Goal: Check status: Check status

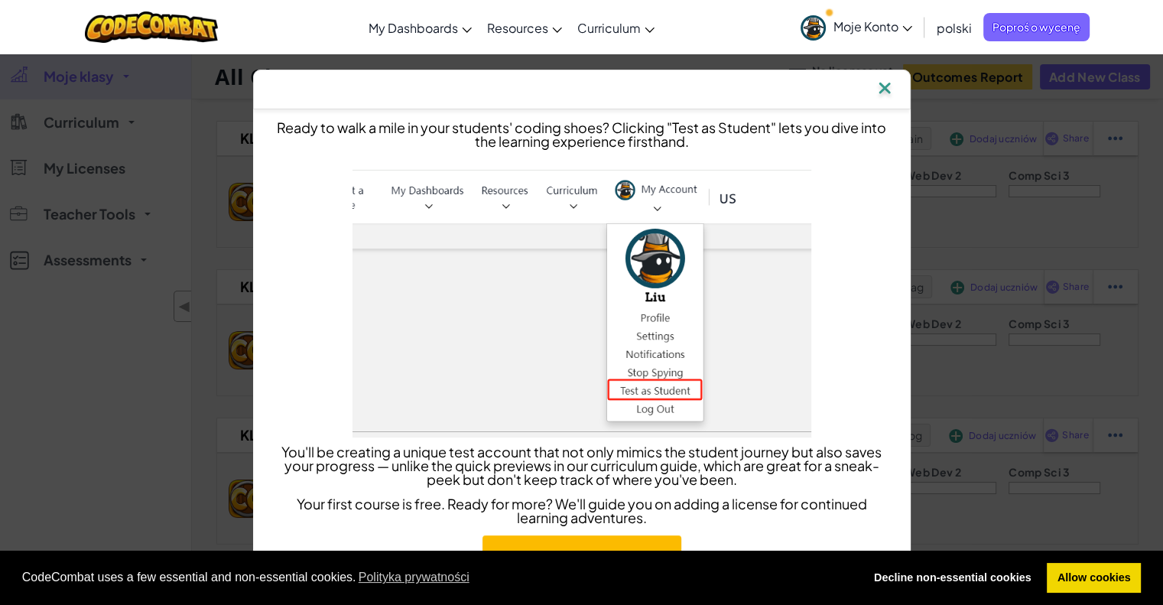
click at [894, 79] on img at bounding box center [885, 89] width 20 height 23
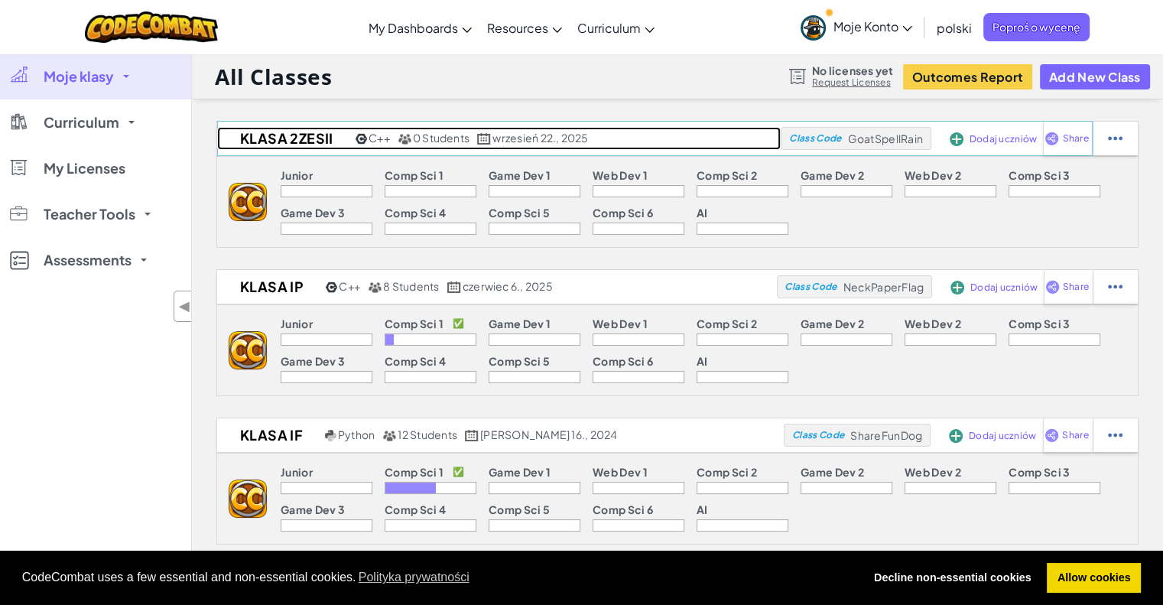
click at [320, 143] on h2 "Klasa 2ZESiI" at bounding box center [284, 138] width 135 height 23
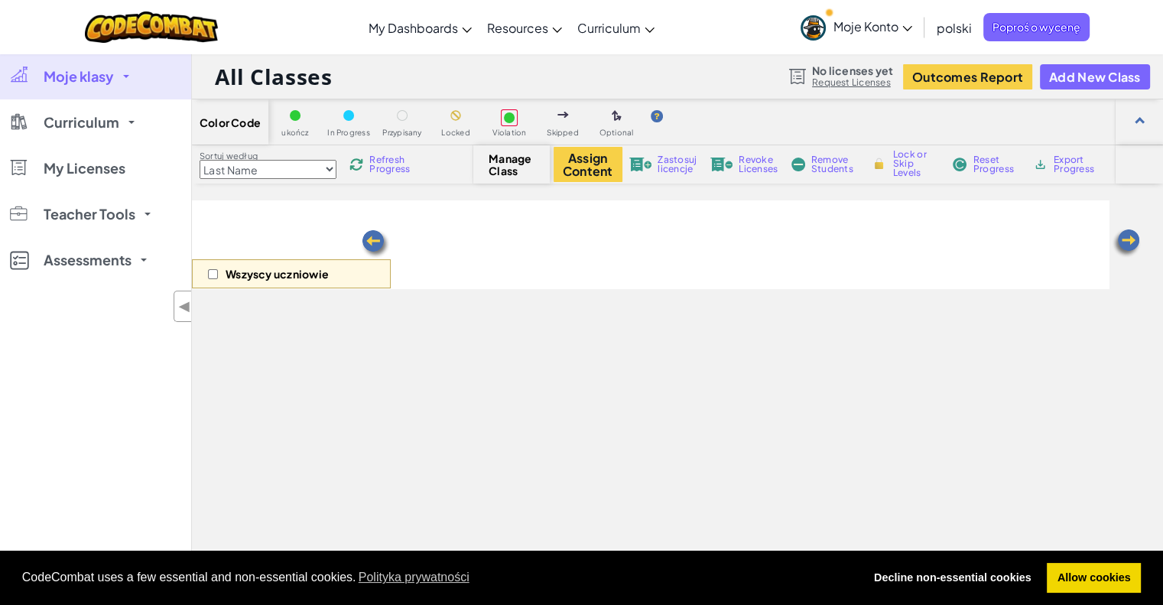
select select "560f1a9f22961295f9427742"
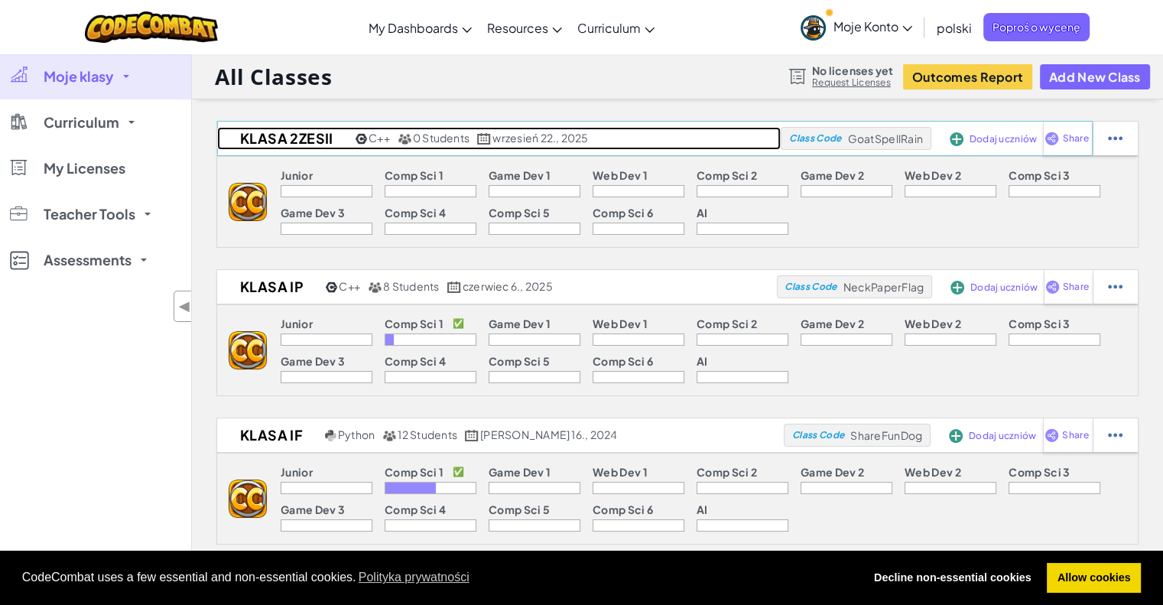
click at [282, 138] on h2 "Klasa 2ZESiI" at bounding box center [284, 138] width 135 height 23
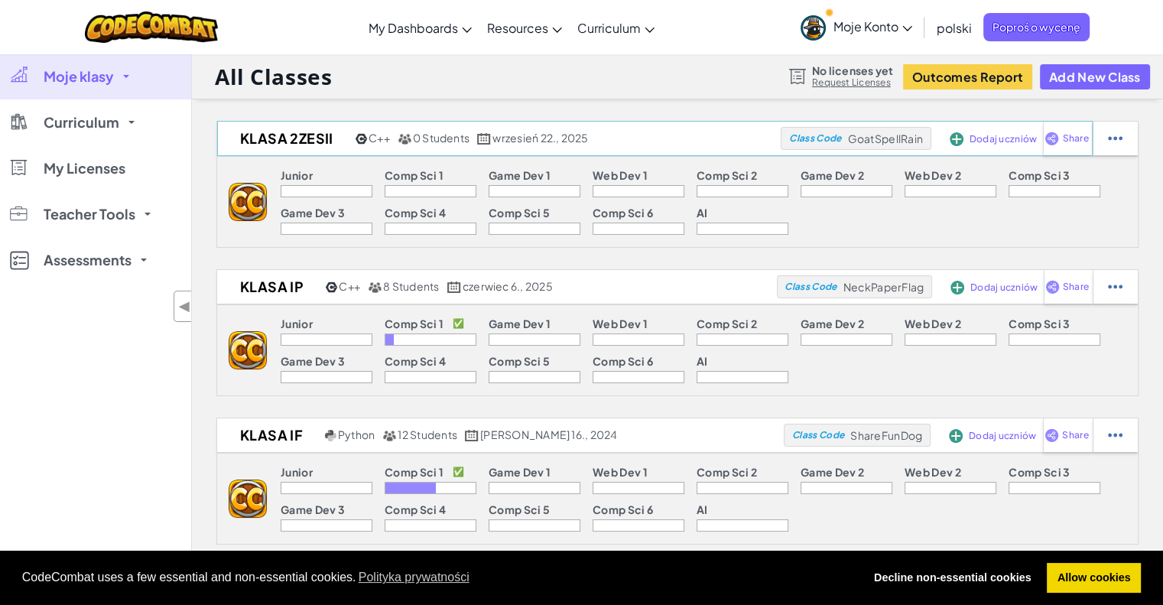
select select "560f1a9f22961295f9427742"
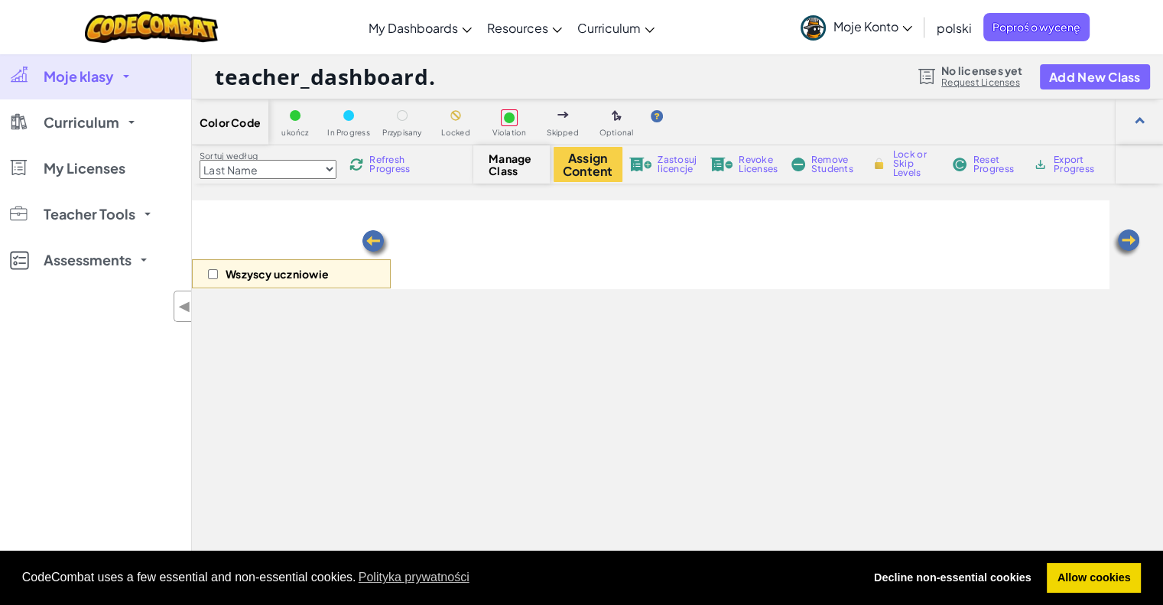
select select "560f1a9f22961295f9427742"
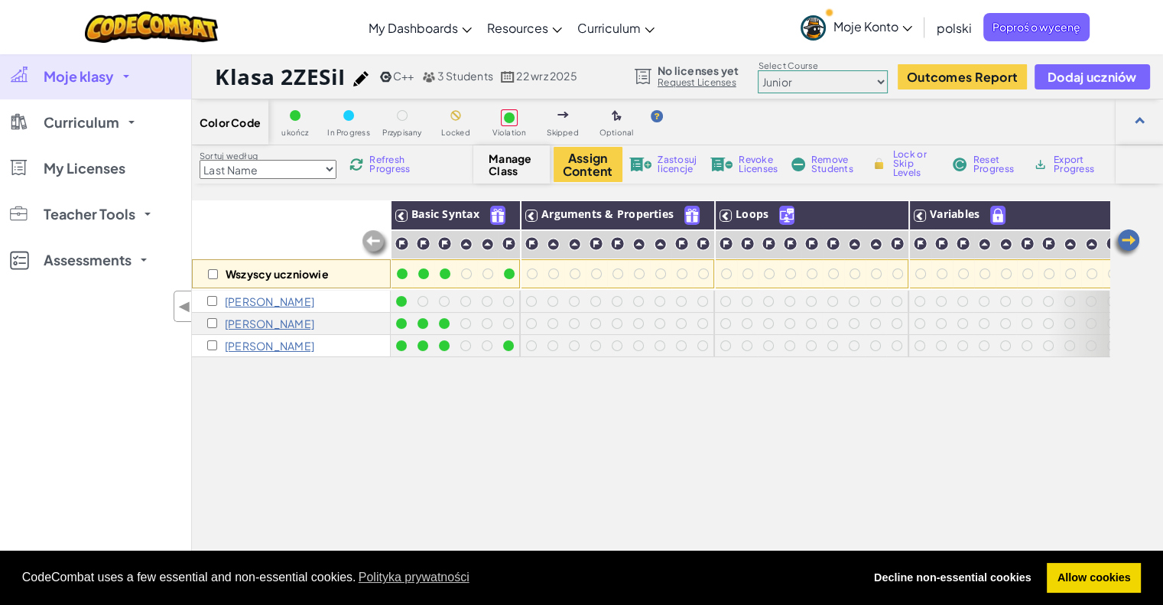
click at [340, 308] on div "Aleksander K" at bounding box center [291, 302] width 199 height 22
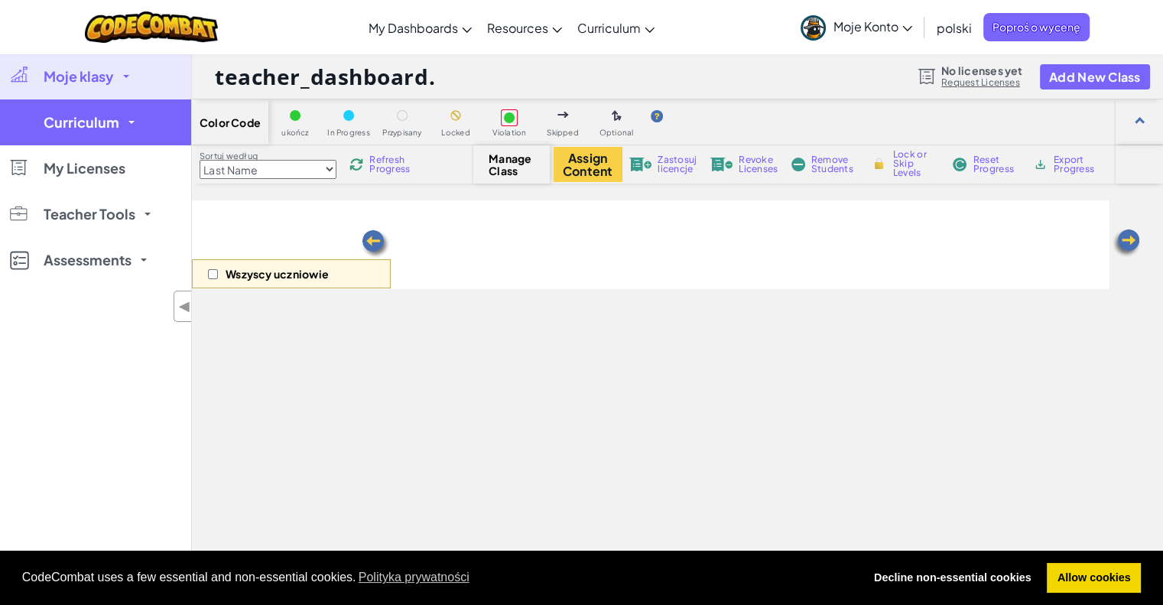
select select "560f1a9f22961295f9427742"
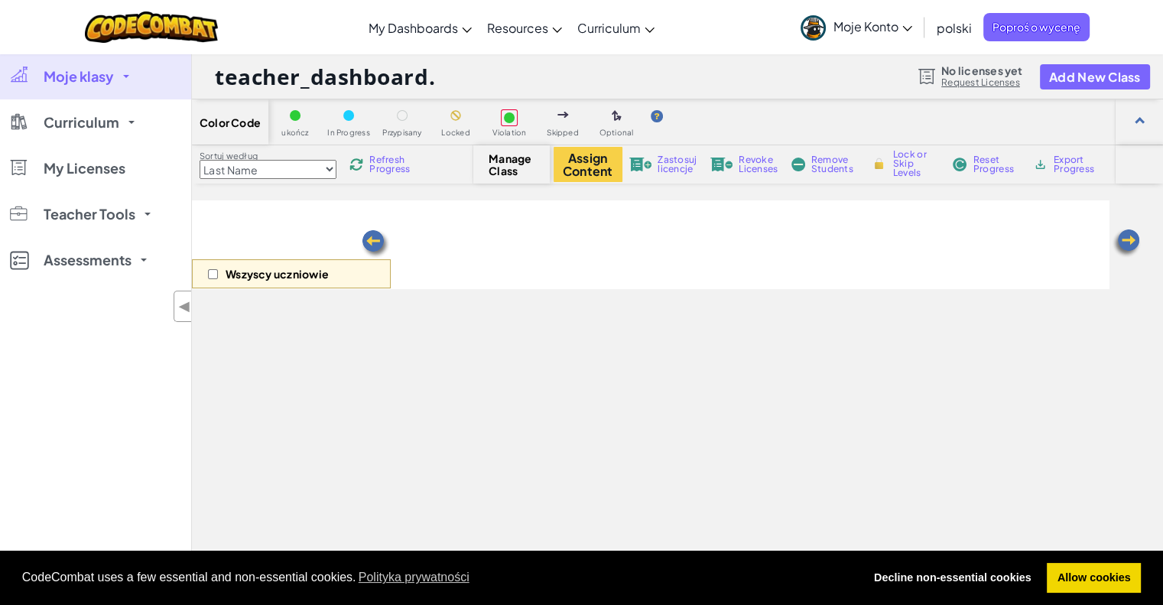
select select "560f1a9f22961295f9427742"
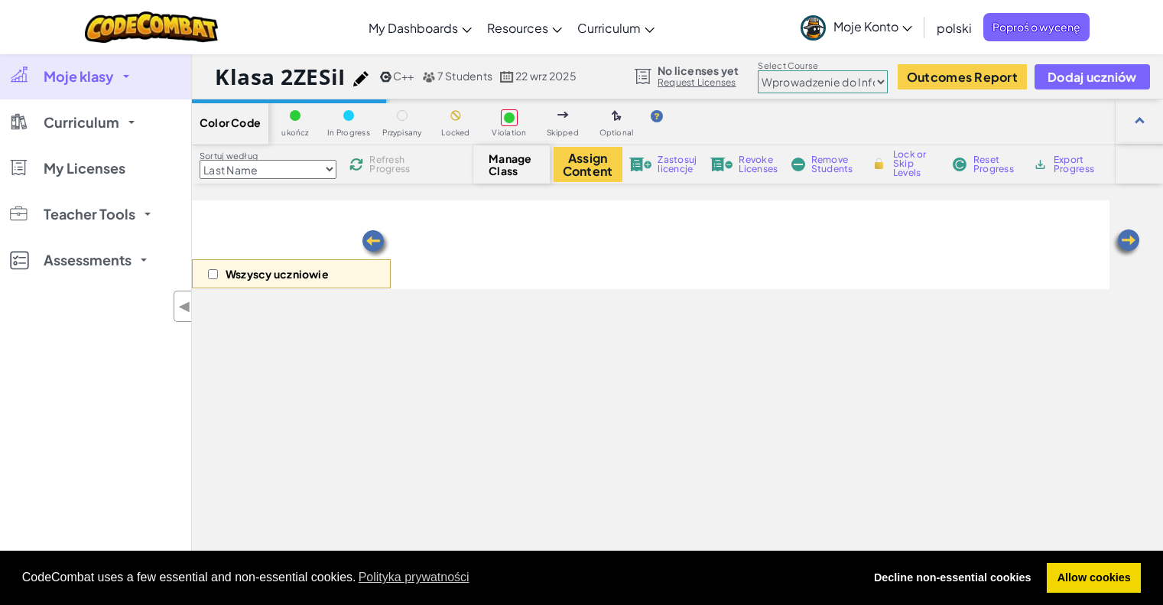
select select "560f1a9f22961295f9427742"
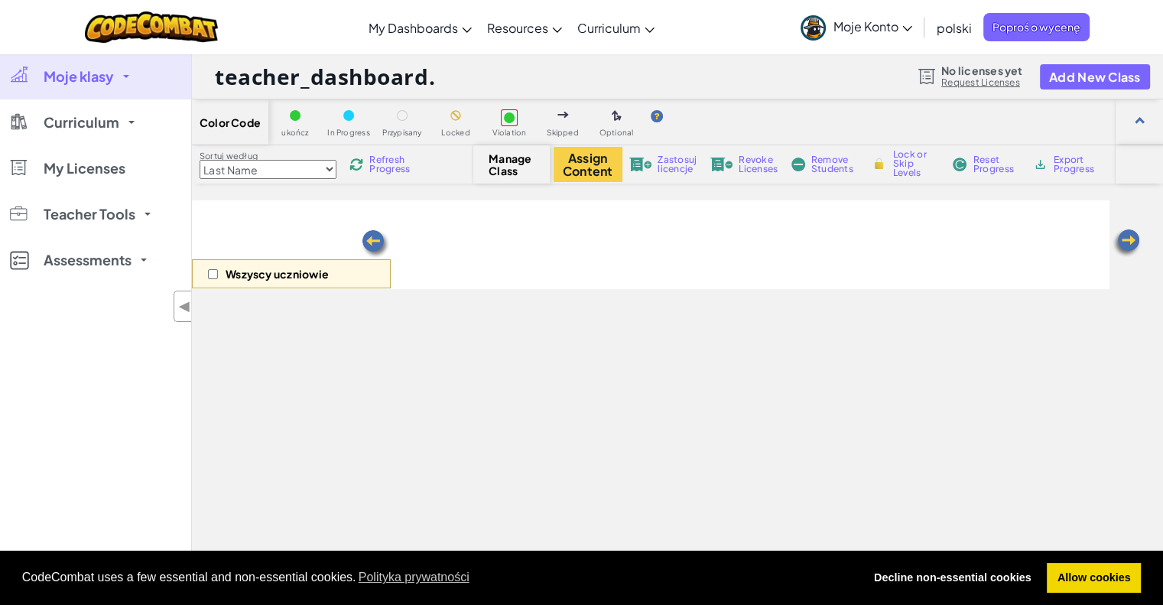
select select "560f1a9f22961295f9427742"
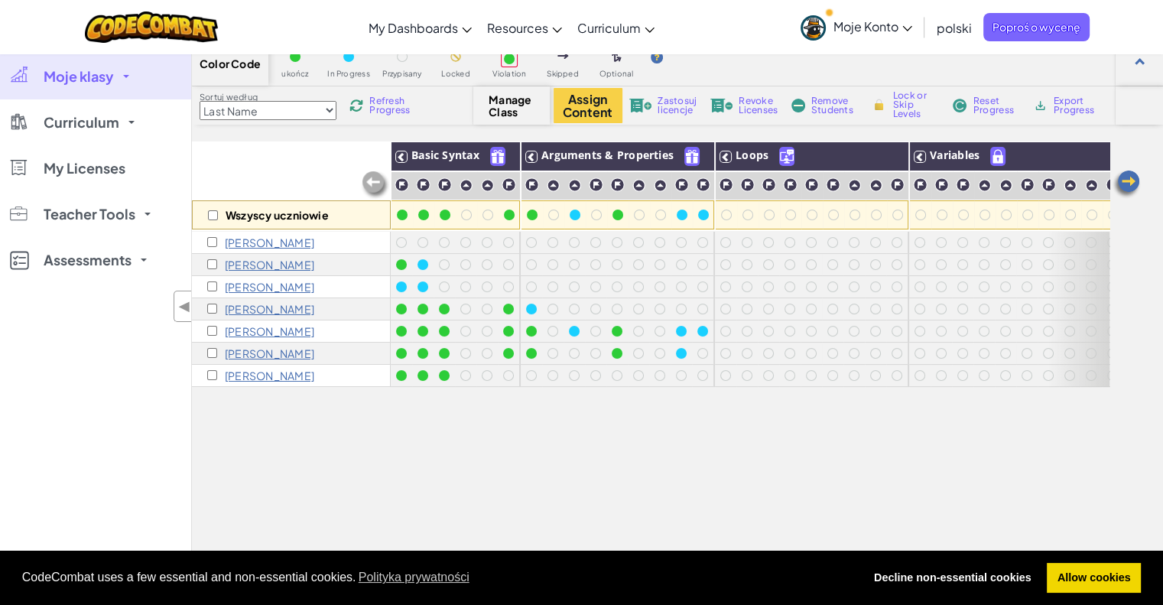
scroll to position [61, 0]
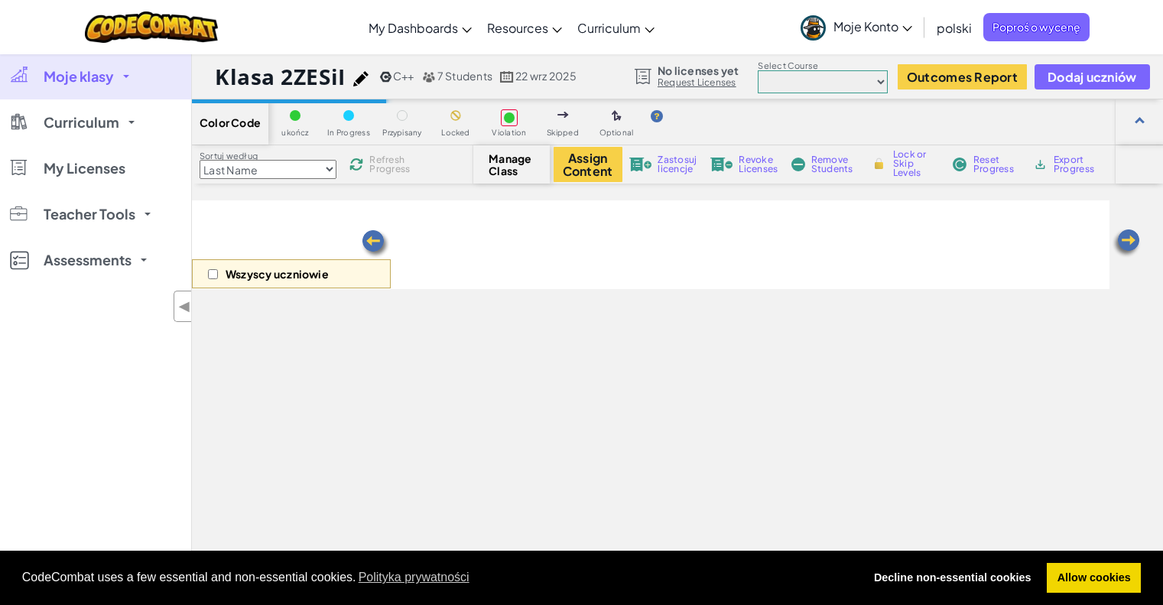
scroll to position [61, 0]
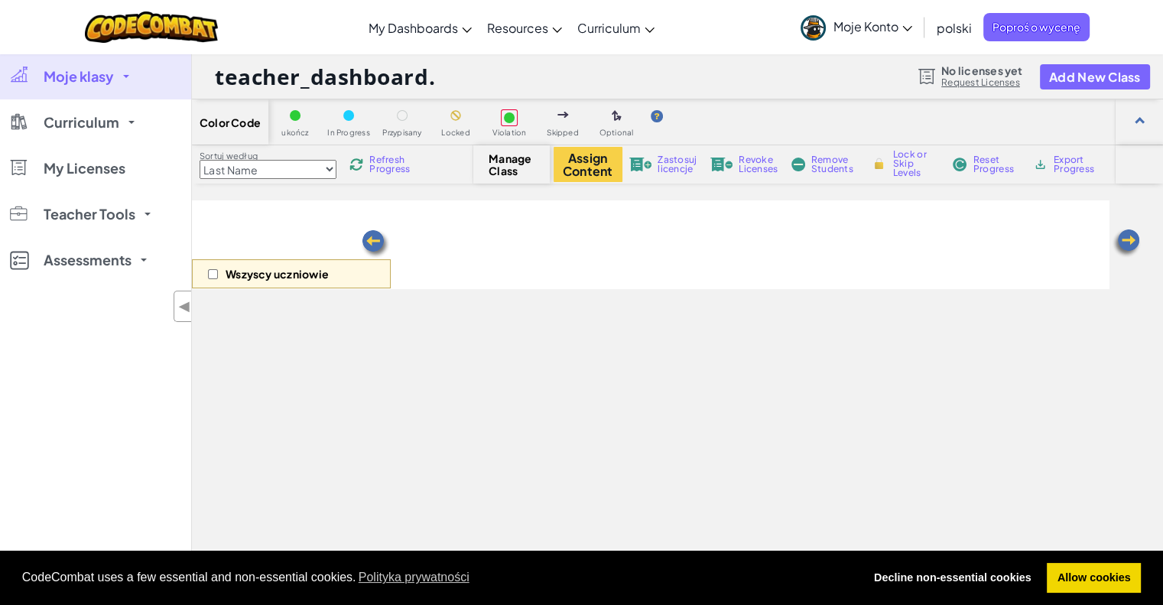
scroll to position [61, 0]
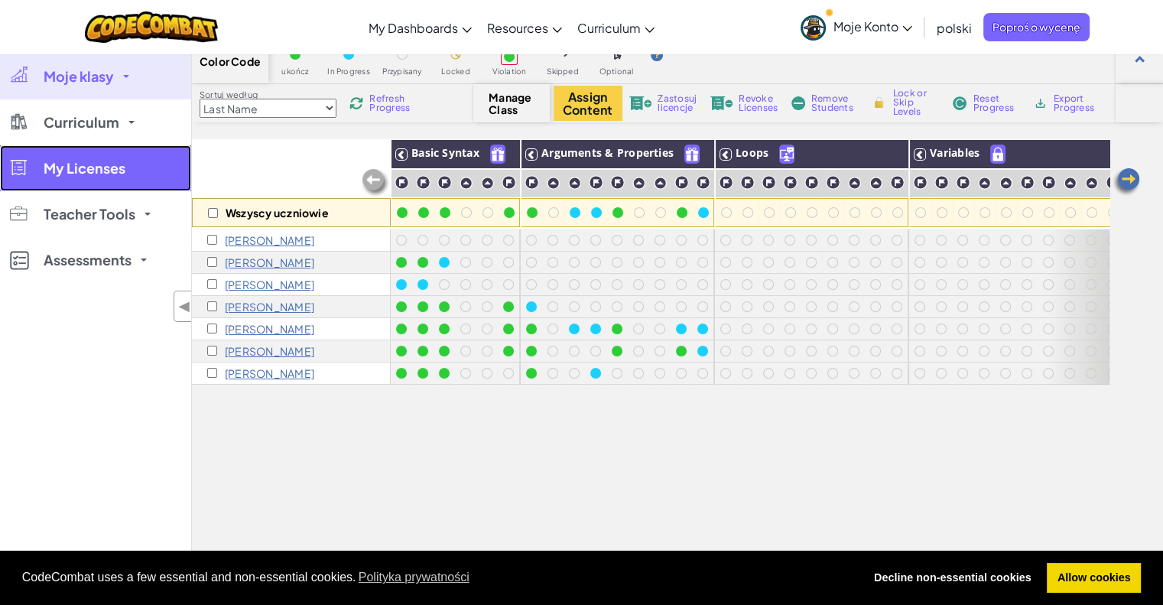
click at [138, 177] on link "My Licenses" at bounding box center [95, 168] width 191 height 46
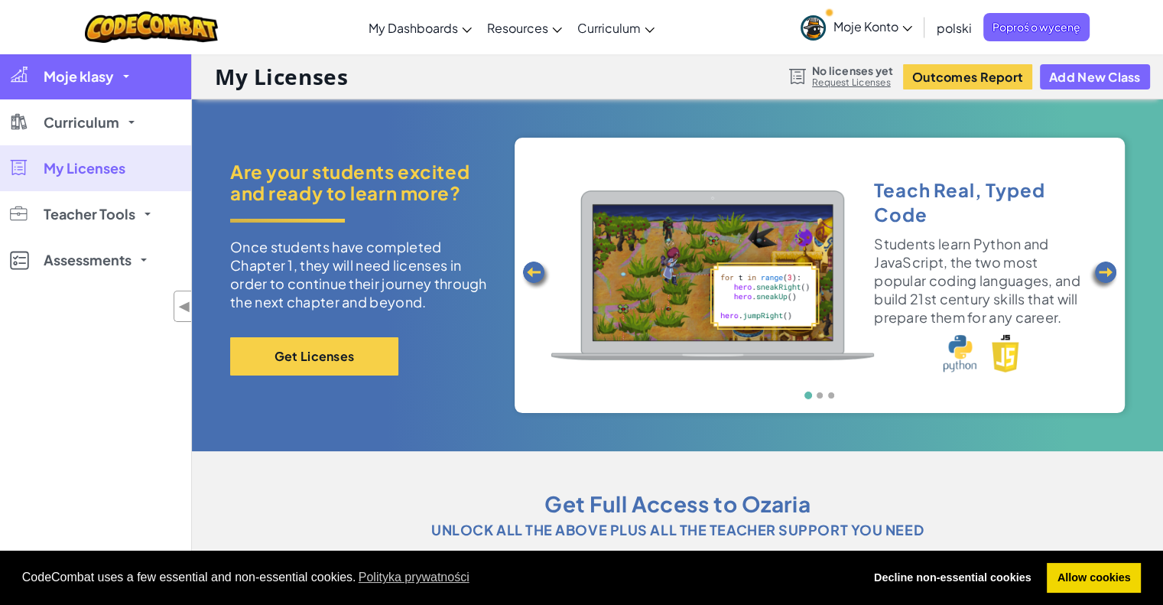
click at [73, 76] on span "Moje klasy" at bounding box center [79, 77] width 70 height 14
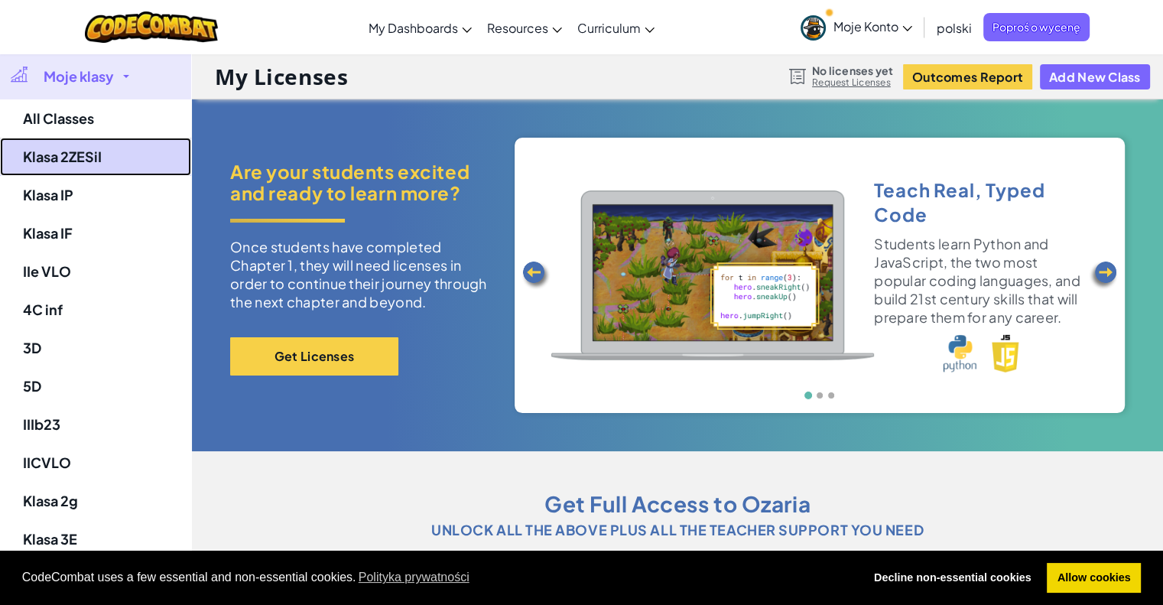
click at [87, 163] on link "Klasa 2ZESiI" at bounding box center [95, 157] width 191 height 38
select select "560f1a9f22961295f9427742"
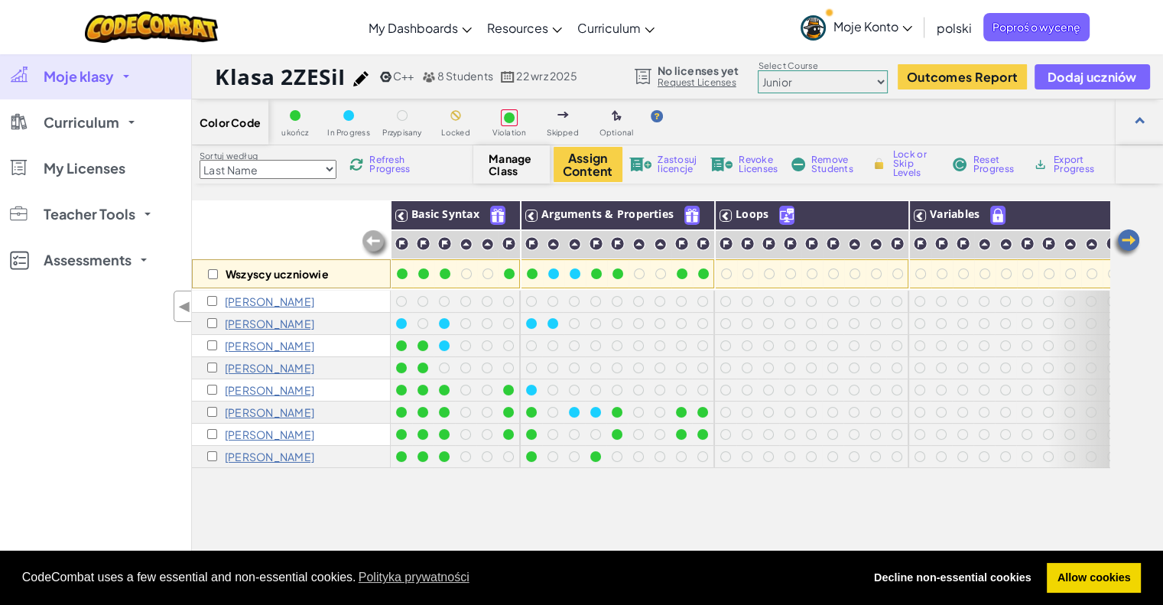
scroll to position [31, 0]
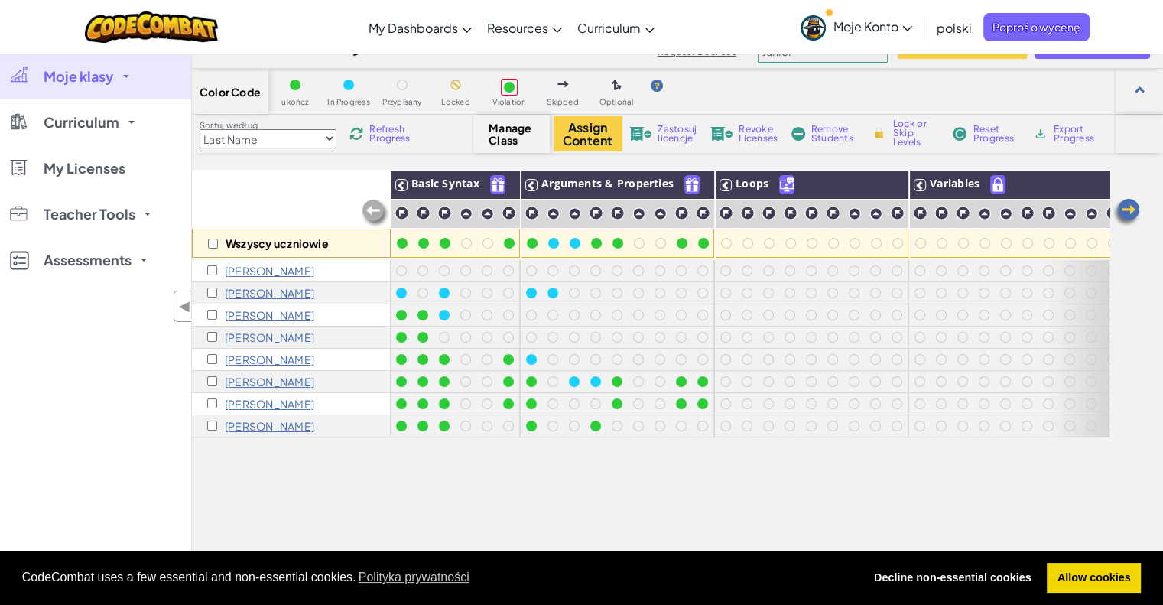
click at [904, 28] on icon at bounding box center [908, 28] width 10 height 5
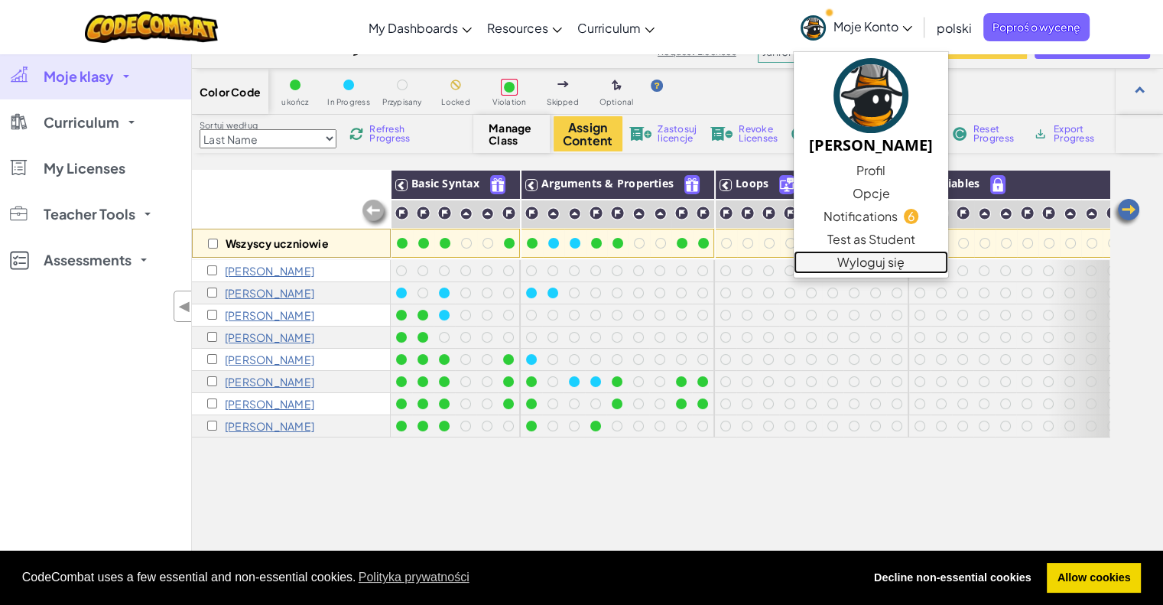
click at [845, 263] on link "Wyloguj się" at bounding box center [871, 262] width 155 height 23
